Goal: Find specific page/section: Find specific page/section

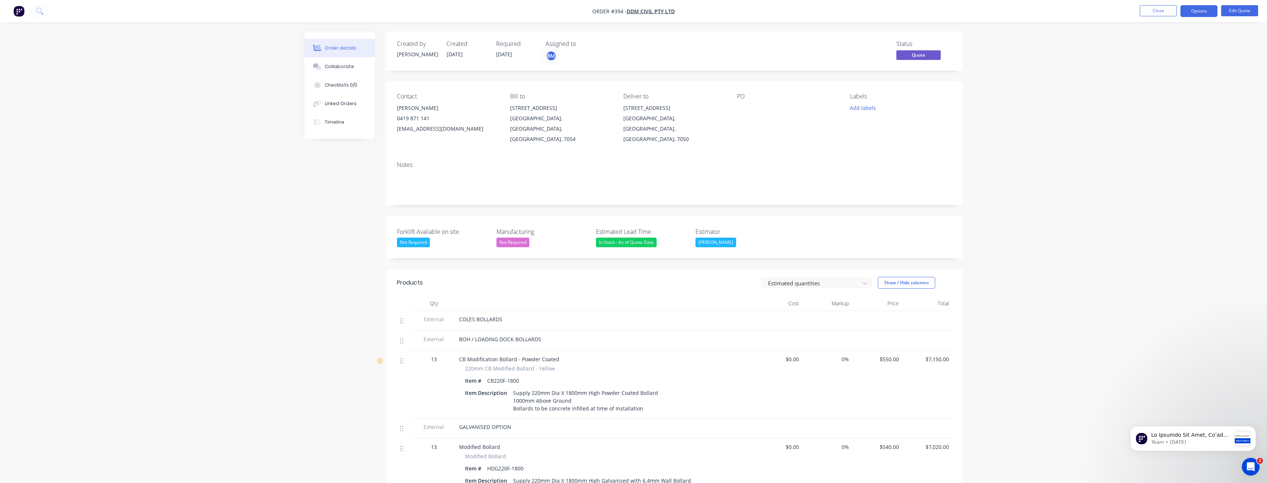
click at [19, 10] on img "button" at bounding box center [18, 11] width 11 height 11
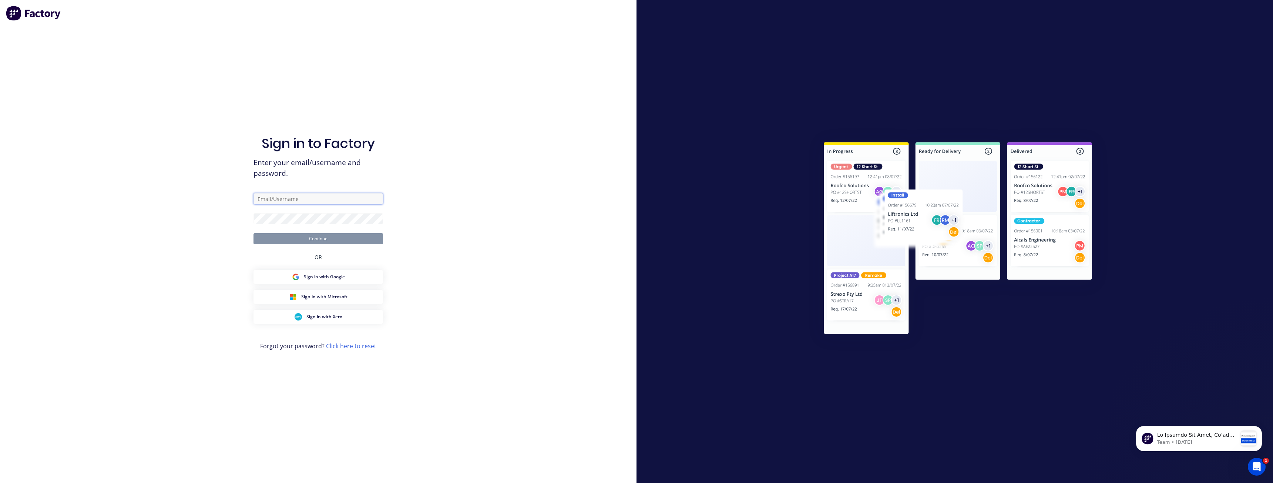
type input "budd@supamaxx.com.au"
click at [320, 235] on button "Continue" at bounding box center [318, 238] width 130 height 11
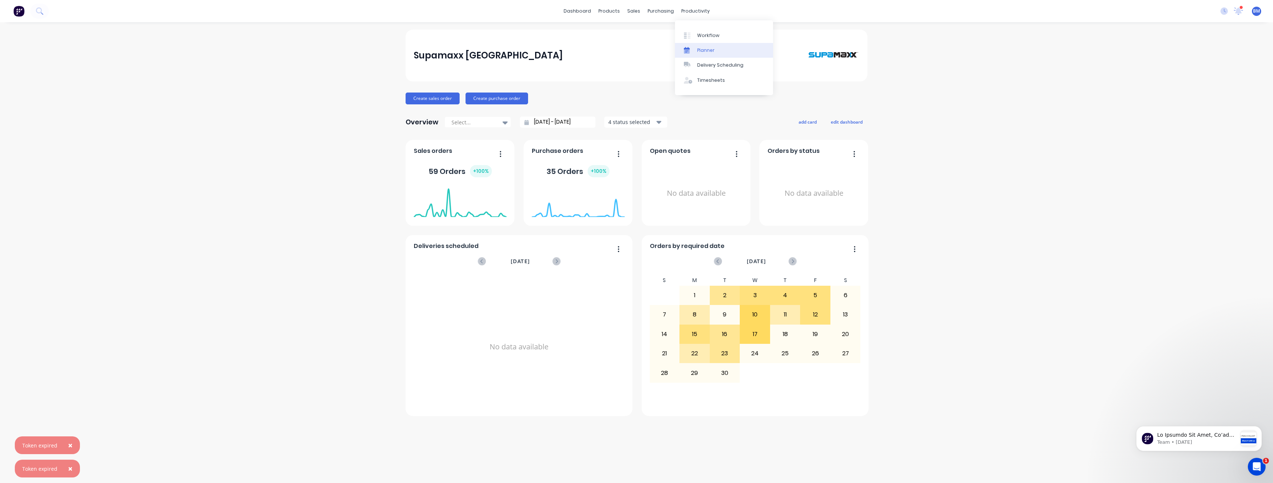
click at [702, 51] on div "Planner" at bounding box center [705, 50] width 17 height 7
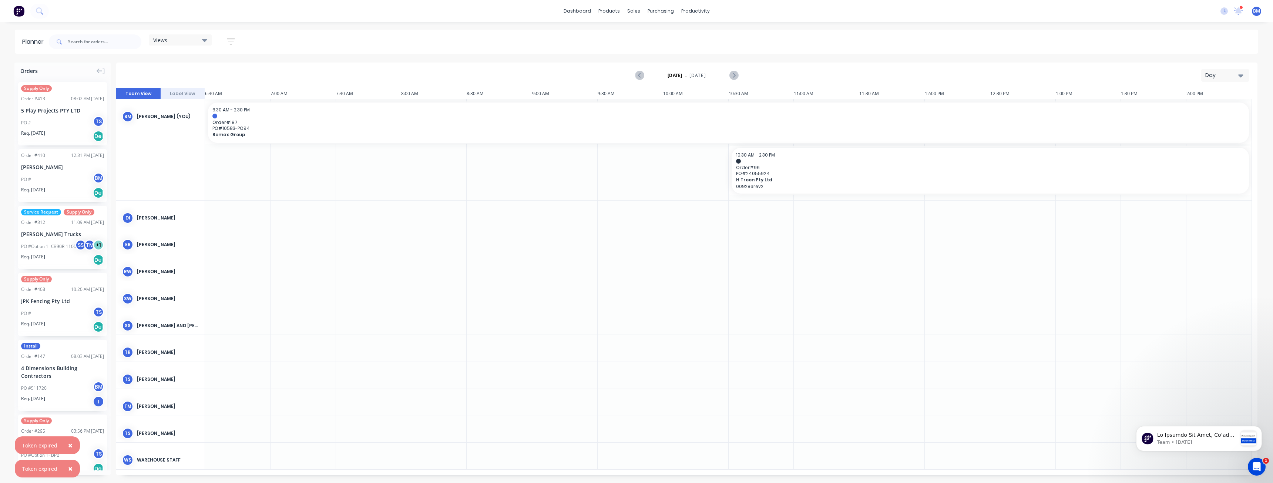
click at [1217, 73] on div "Day" at bounding box center [1222, 75] width 34 height 8
click at [1197, 126] on div "Month" at bounding box center [1211, 124] width 73 height 15
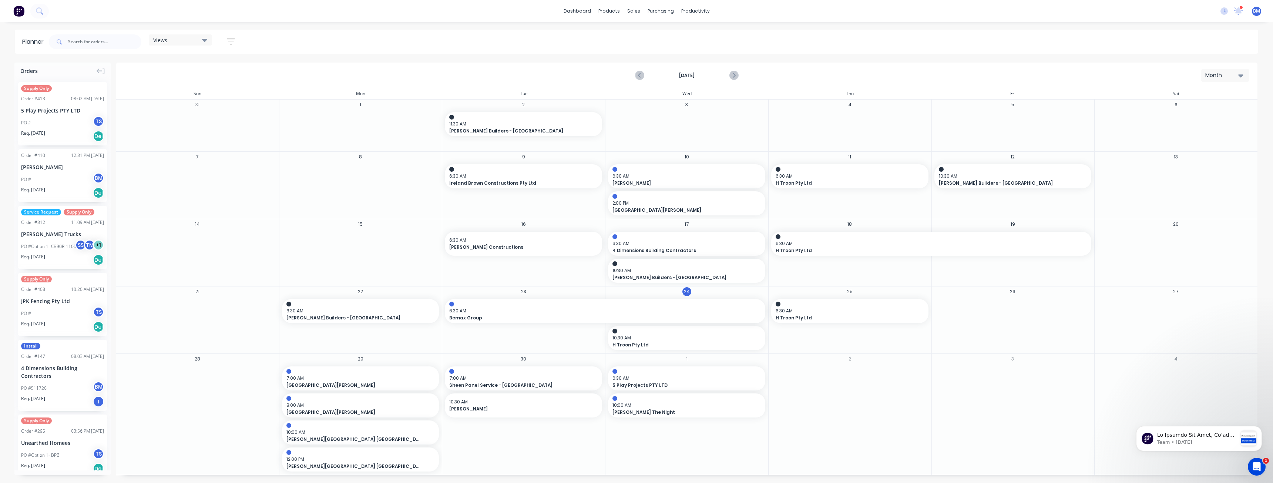
click at [306, 44] on div "Views Save new view None (Default) edit Show/Hide users Show/Hide orders Filter…" at bounding box center [652, 42] width 1211 height 22
drag, startPoint x: 357, startPoint y: 382, endPoint x: 811, endPoint y: 379, distance: 454.0
drag, startPoint x: 366, startPoint y: 379, endPoint x: 824, endPoint y: 375, distance: 457.7
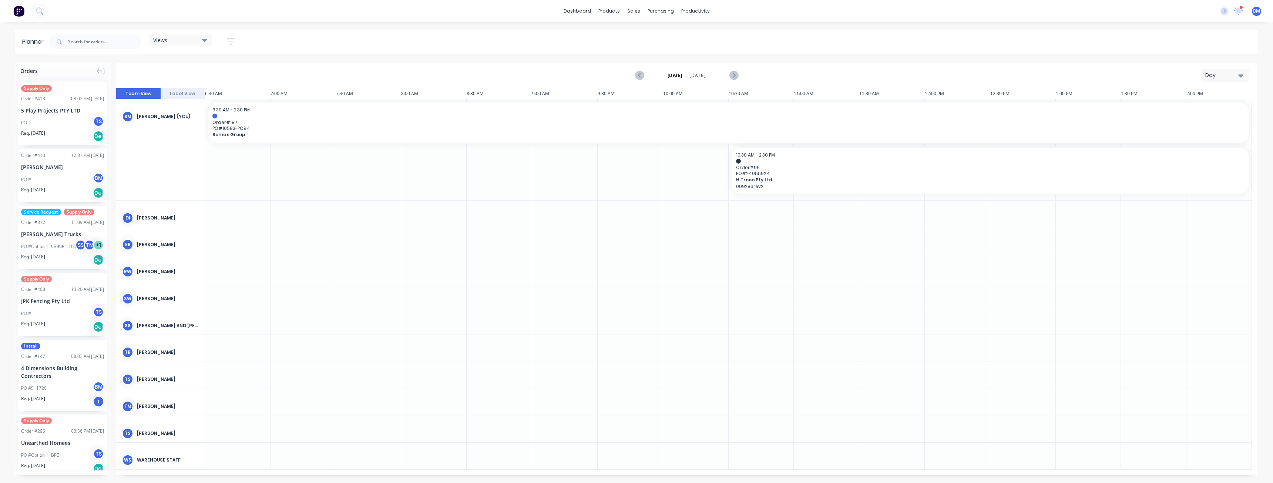
click at [1236, 78] on div "Day" at bounding box center [1222, 75] width 34 height 8
click at [1197, 125] on div "Month" at bounding box center [1211, 124] width 73 height 15
